Goal: Navigation & Orientation: Find specific page/section

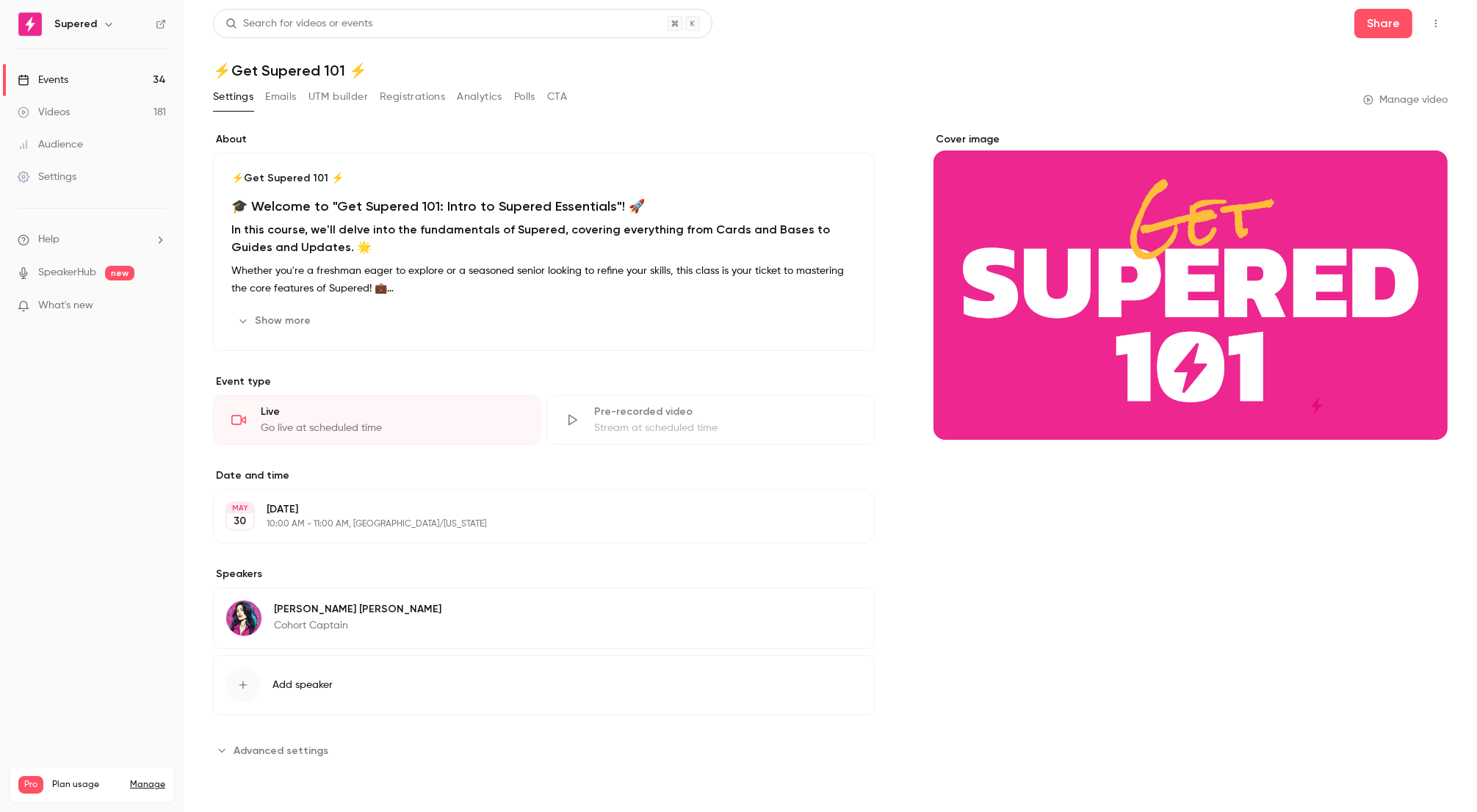
click at [64, 119] on link "Videos 181" at bounding box center [92, 112] width 184 height 33
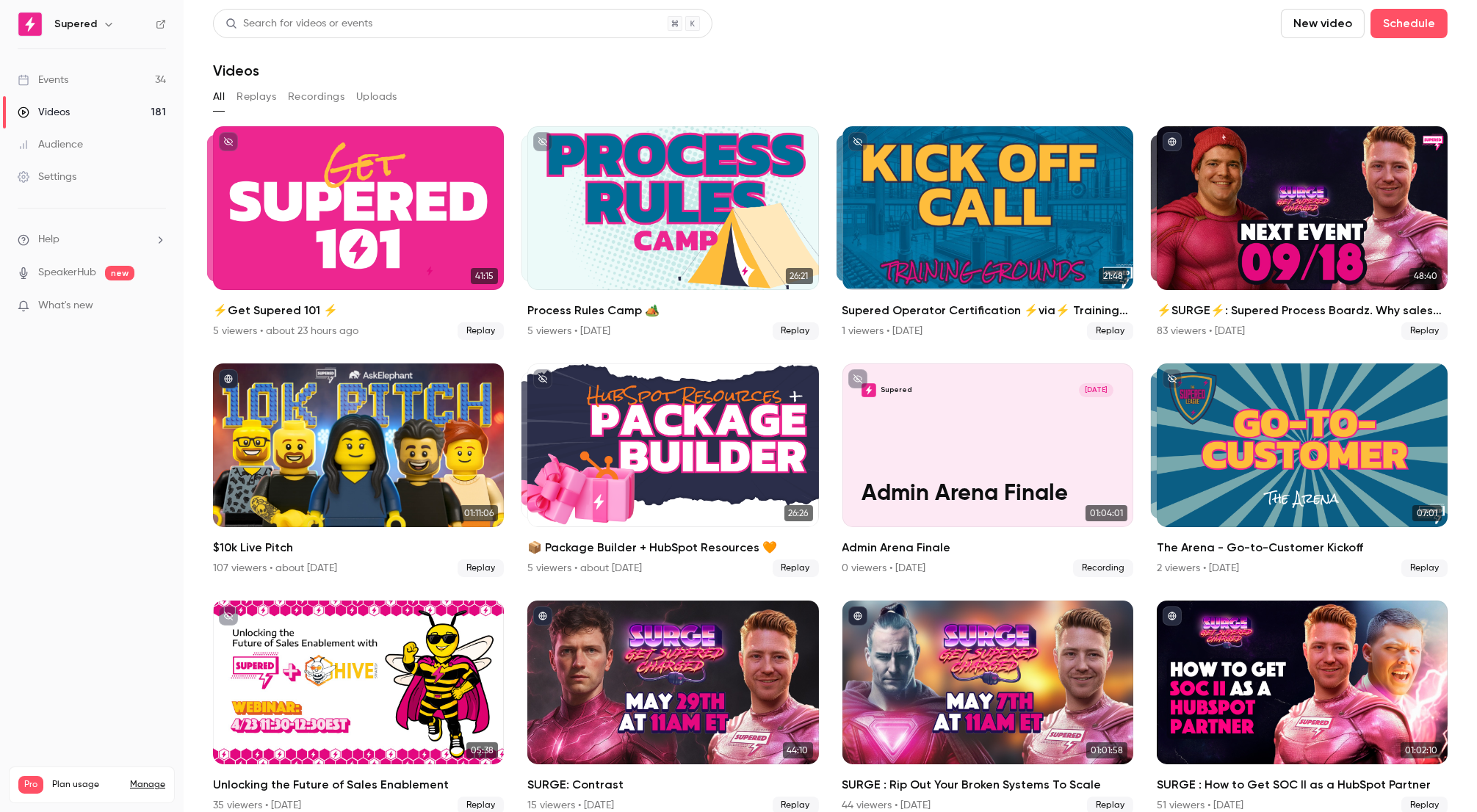
click at [70, 70] on link "Events 34" at bounding box center [92, 80] width 184 height 33
